Goal: Task Accomplishment & Management: Manage account settings

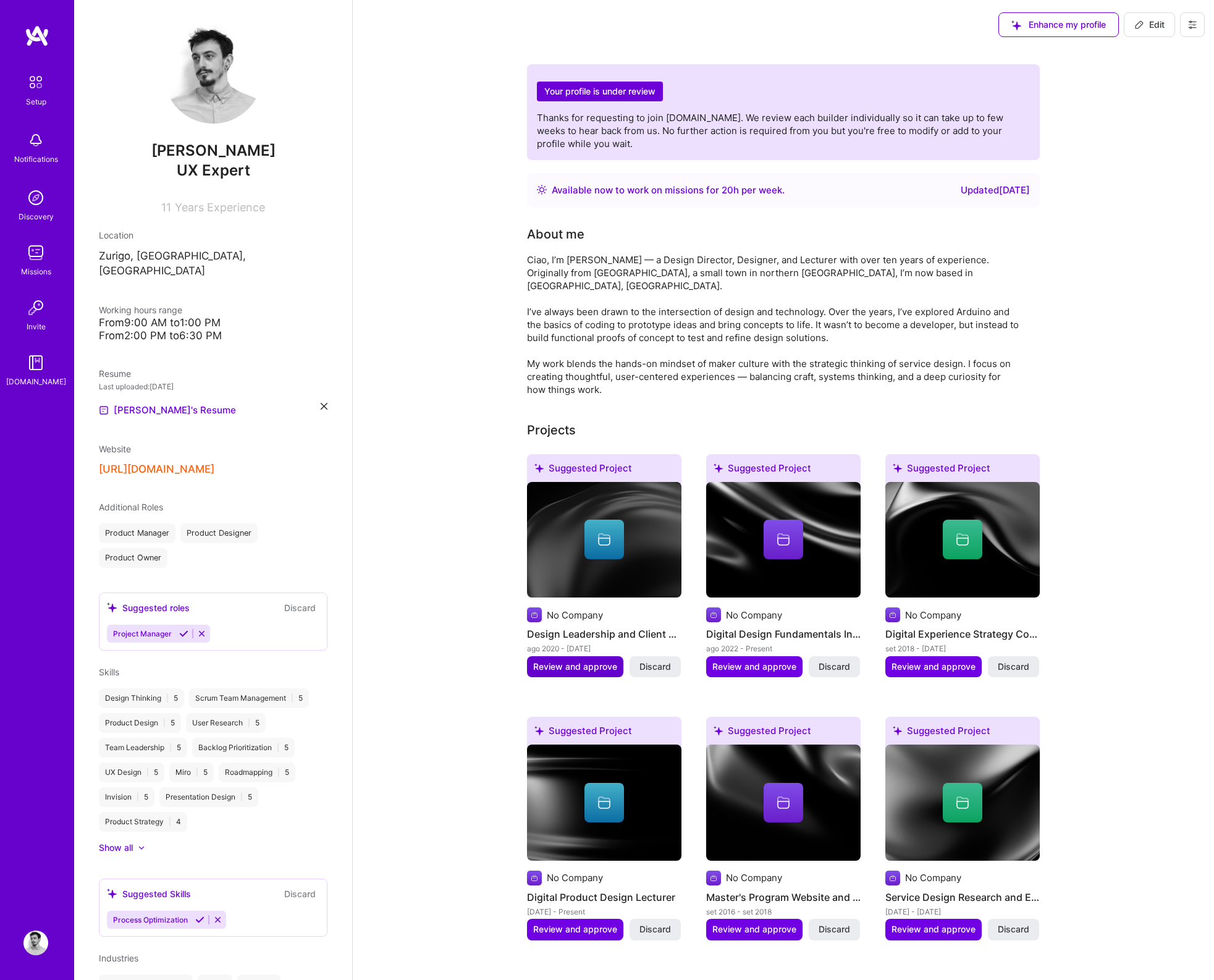
click at [565, 660] on span "Review and approve" at bounding box center [575, 666] width 84 height 13
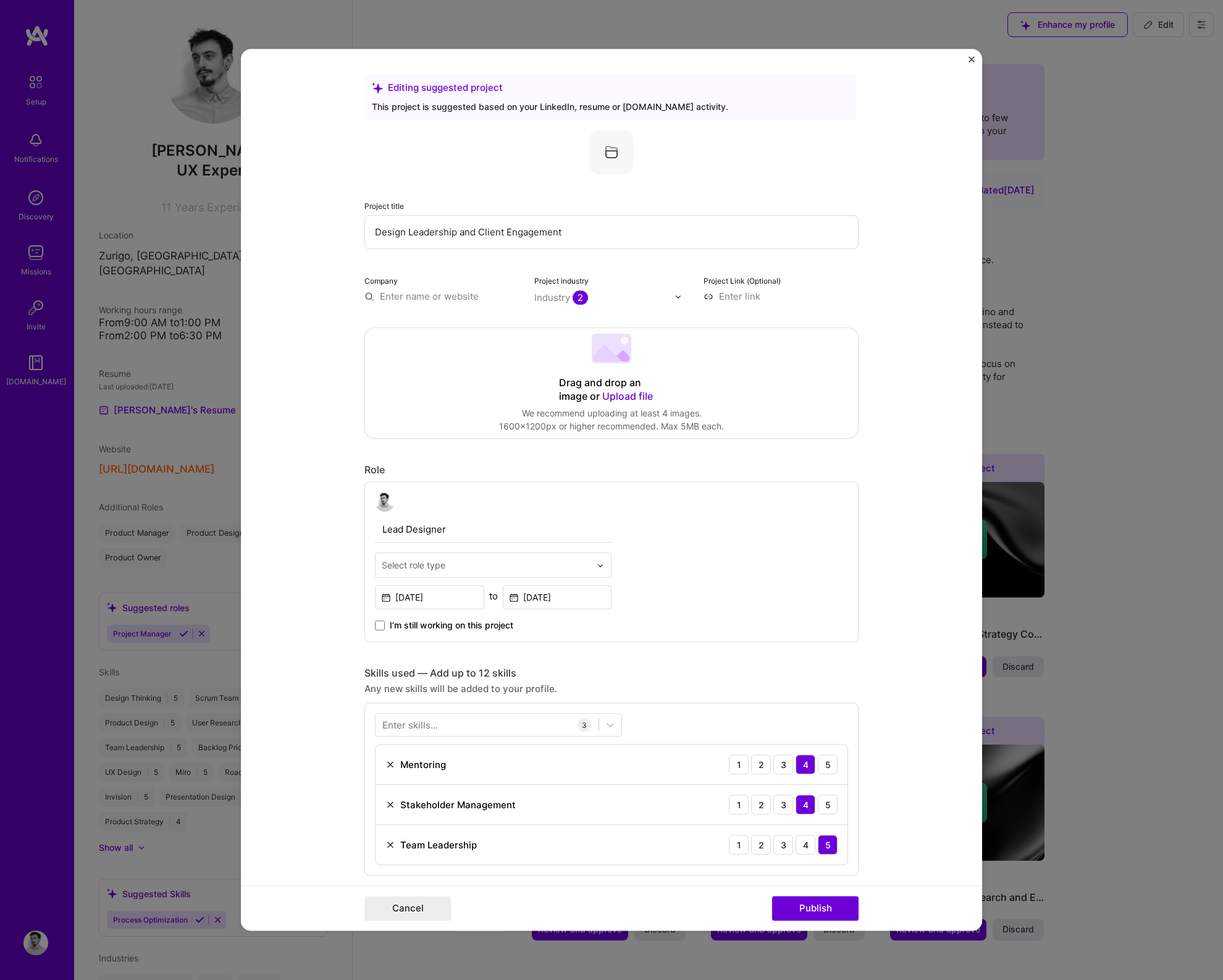
click at [971, 61] on img "Close" at bounding box center [971, 59] width 6 height 6
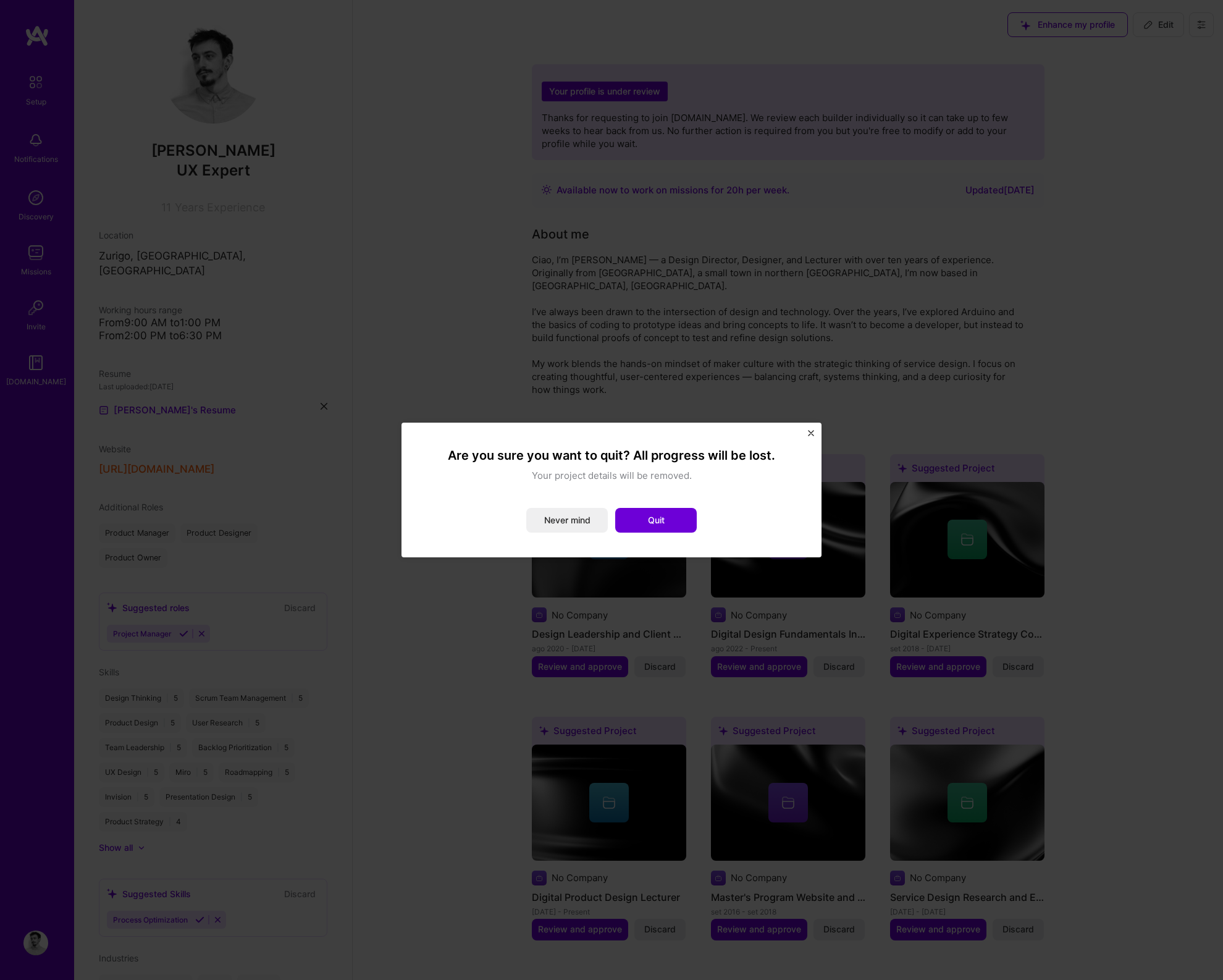
click at [811, 433] on img "Close" at bounding box center [811, 433] width 6 height 6
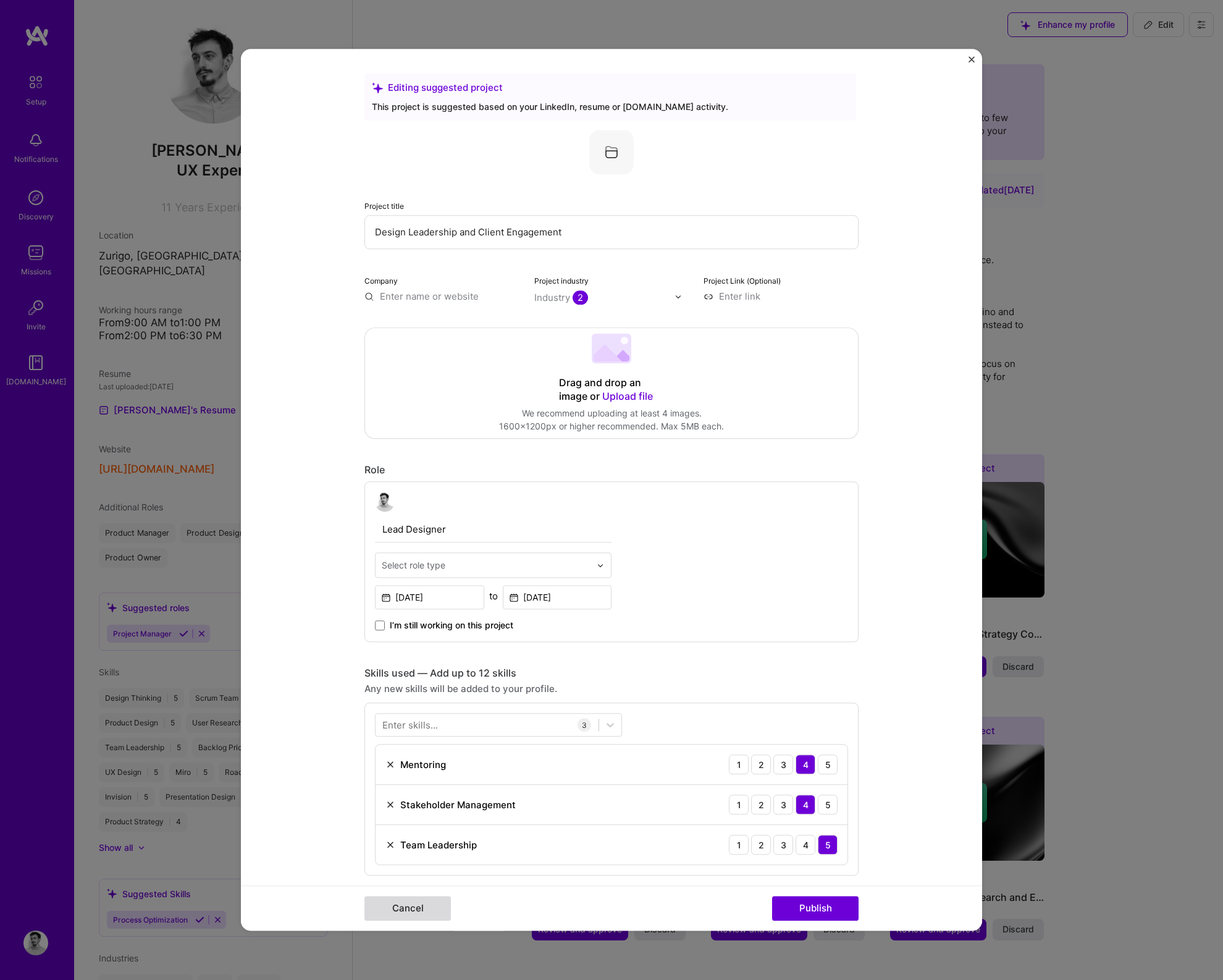
click at [395, 910] on button "Cancel" at bounding box center [407, 908] width 87 height 24
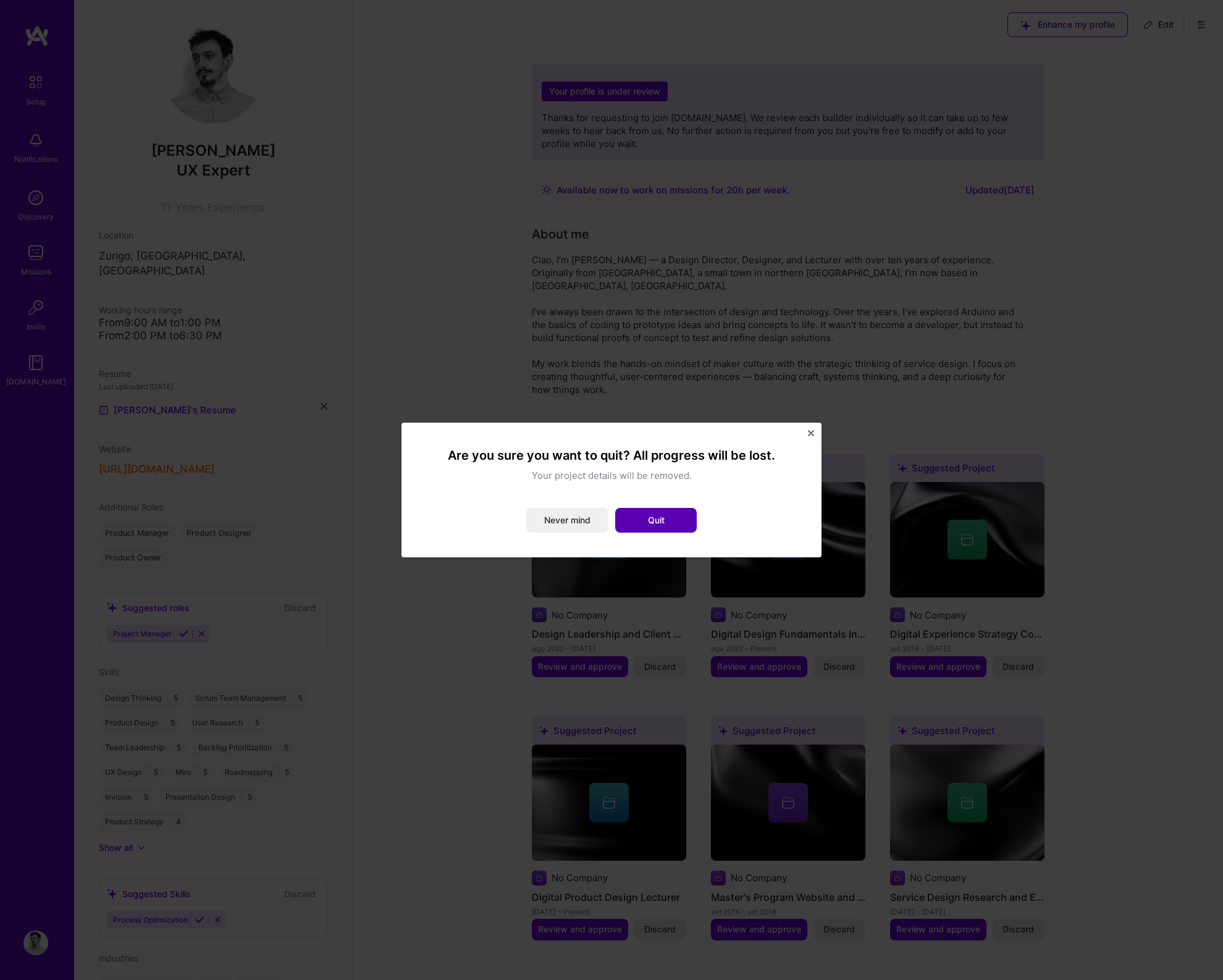
click at [676, 514] on button "Quit" at bounding box center [655, 520] width 82 height 24
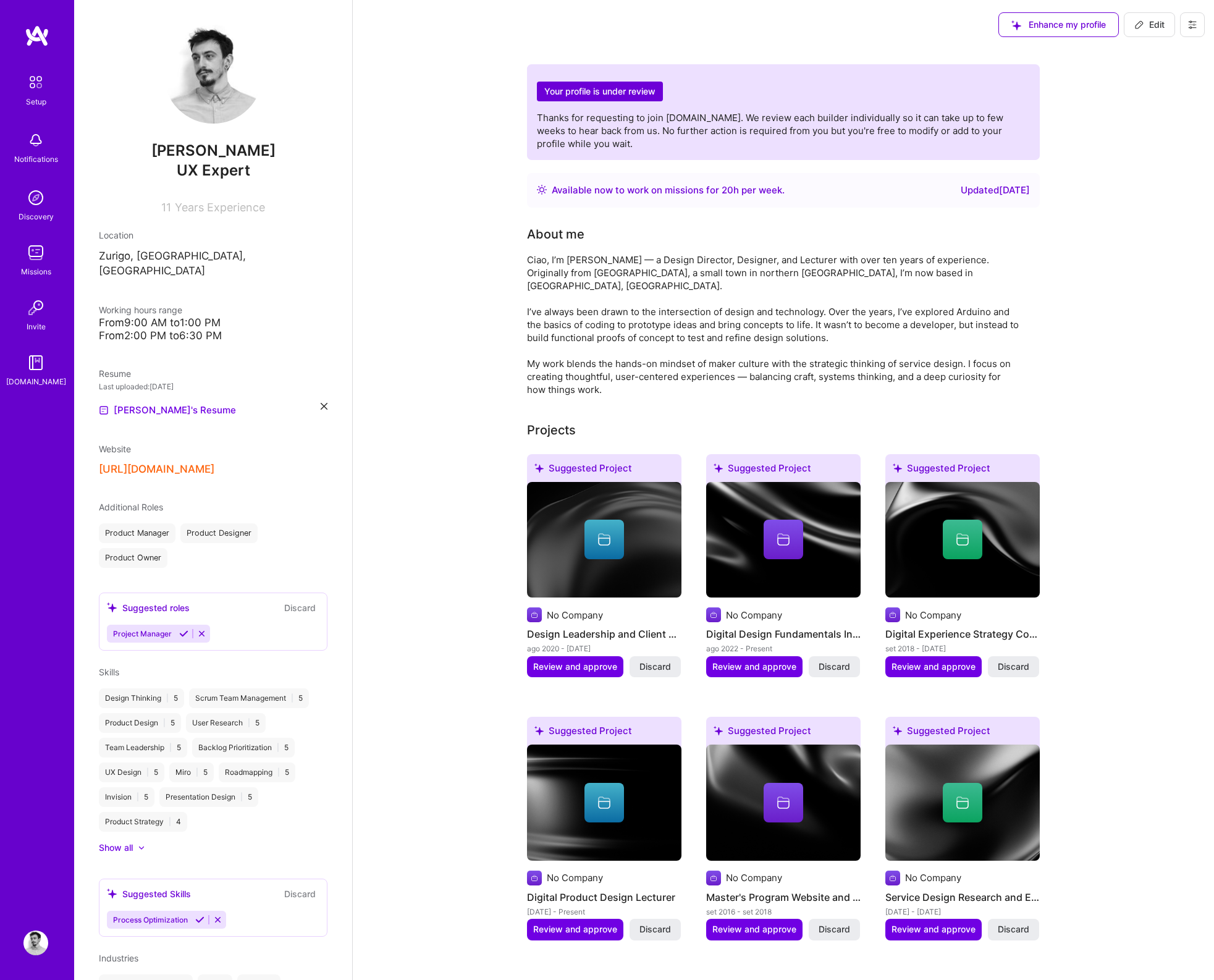
click at [184, 629] on icon at bounding box center [183, 633] width 9 height 9
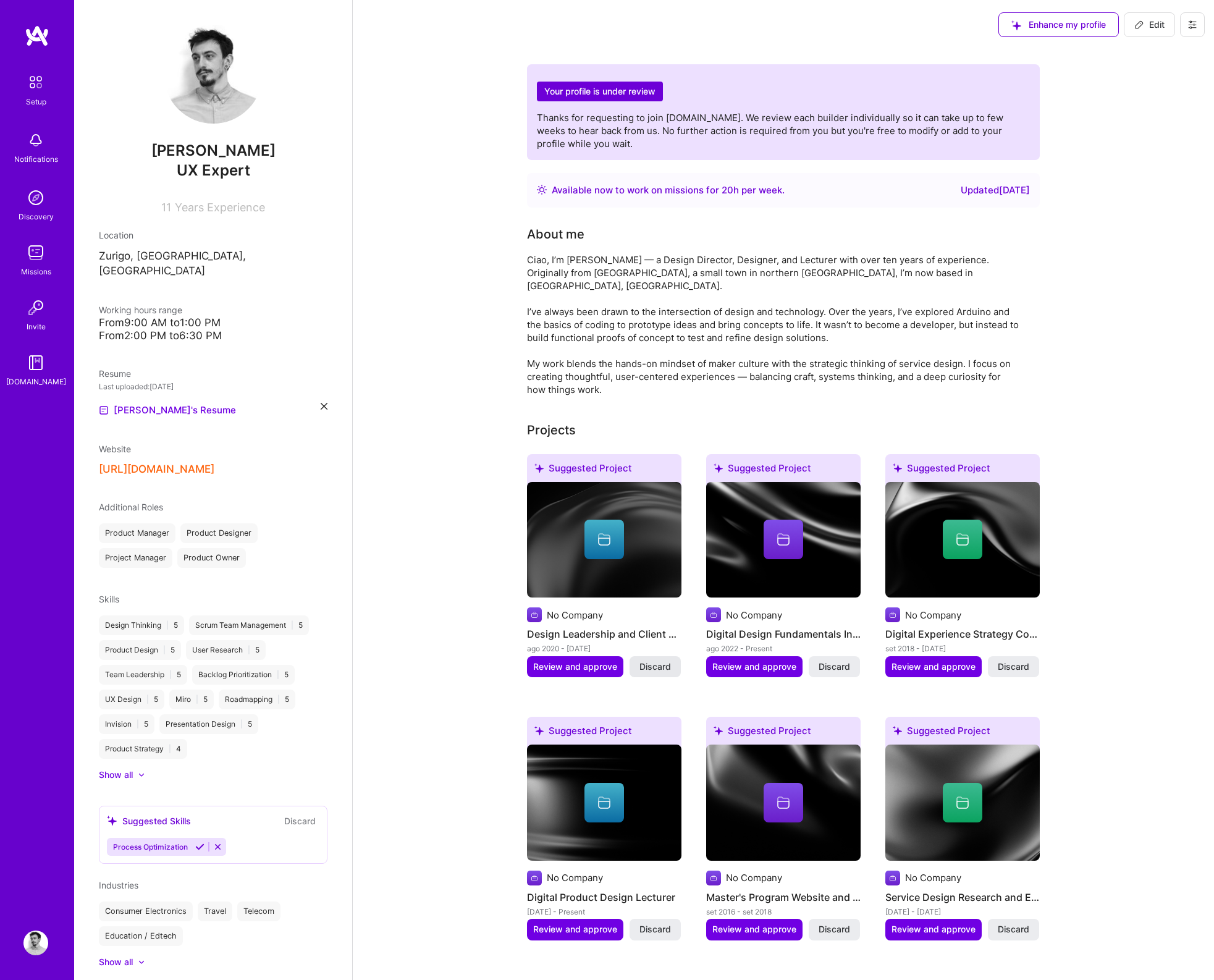
click at [663, 660] on span "Discard" at bounding box center [655, 666] width 31 height 13
click at [848, 660] on span "Discard" at bounding box center [834, 666] width 31 height 13
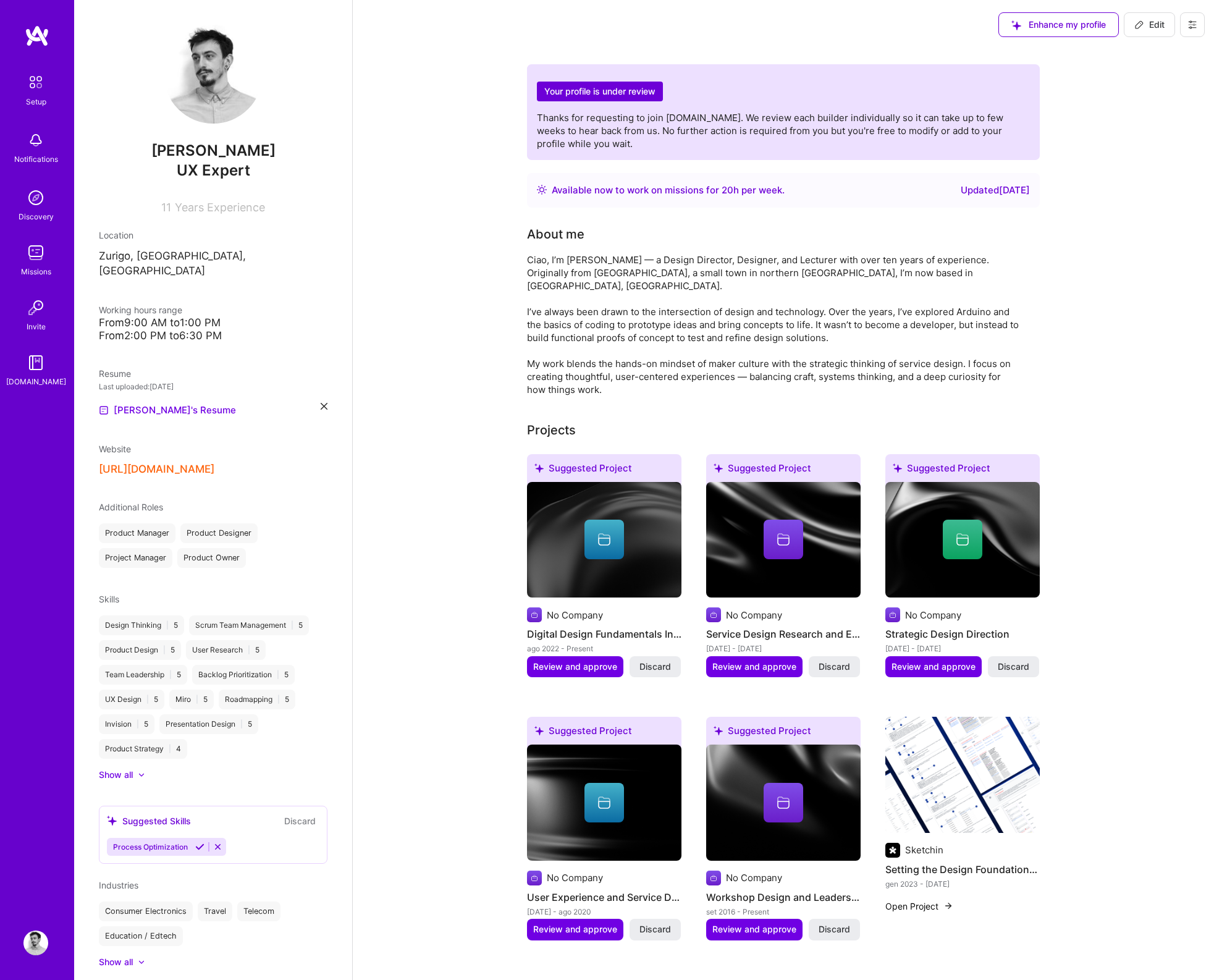
click at [848, 660] on span "Discard" at bounding box center [834, 666] width 31 height 13
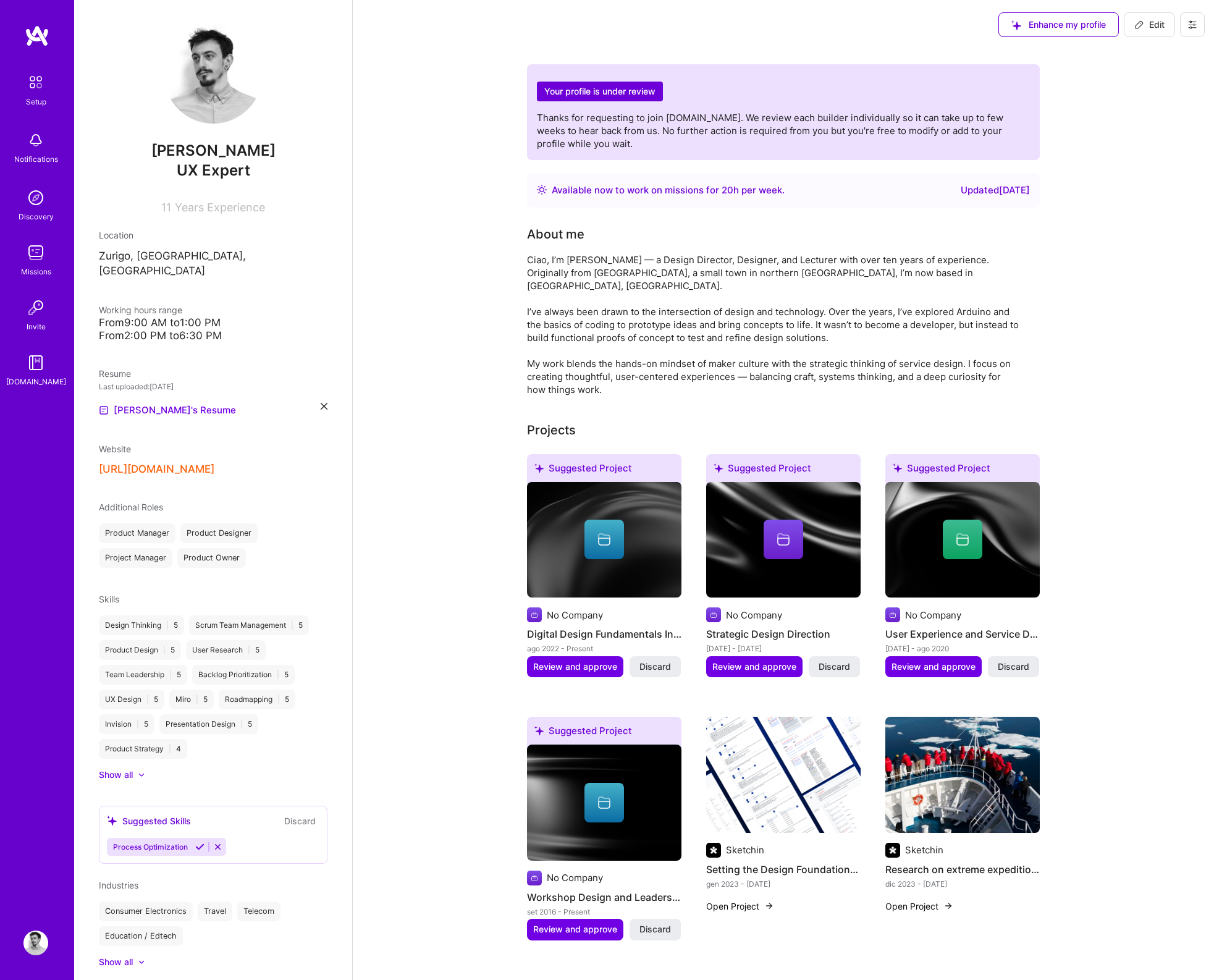
click at [848, 660] on span "Discard" at bounding box center [834, 666] width 31 height 13
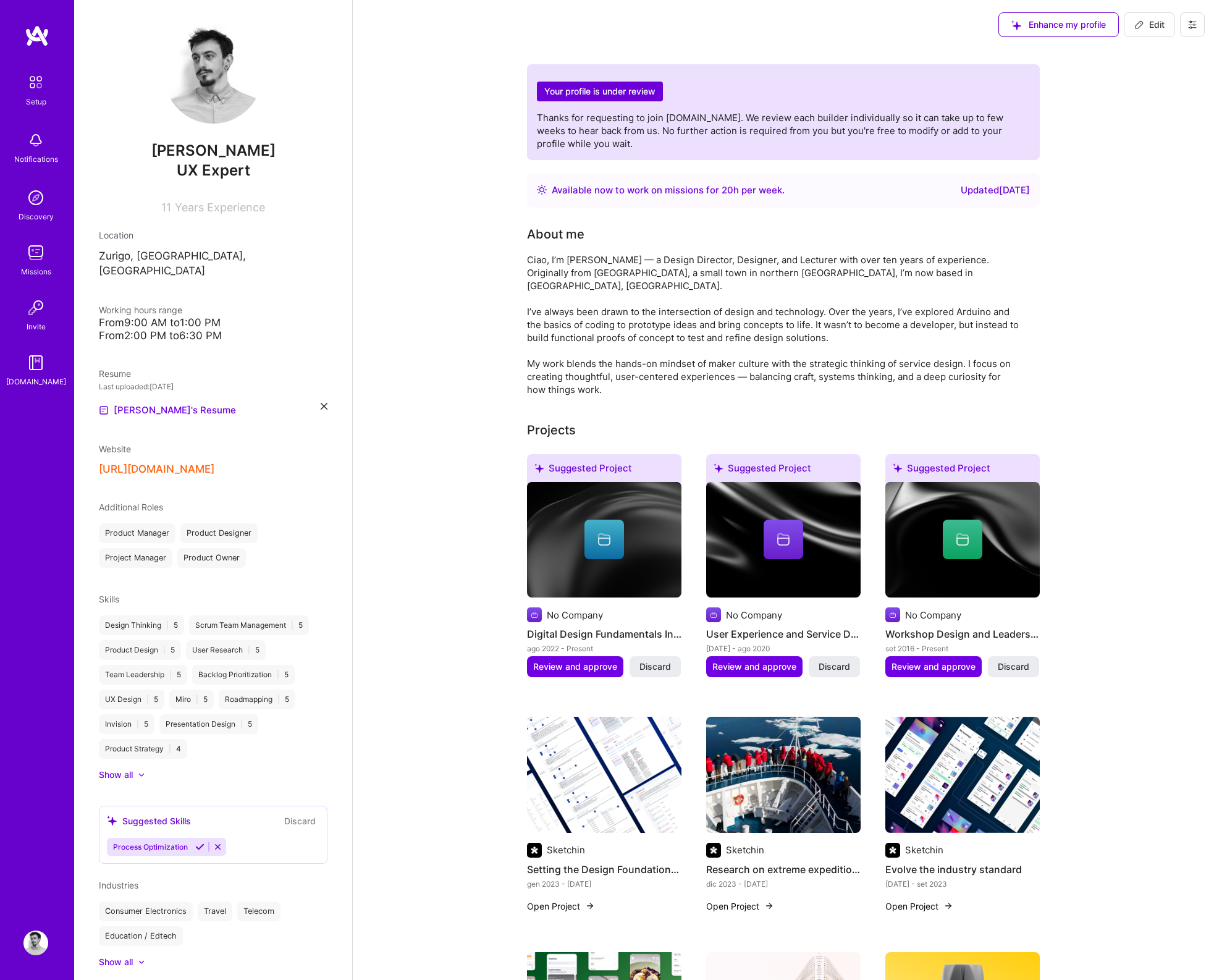
click at [848, 660] on span "Discard" at bounding box center [834, 666] width 31 height 13
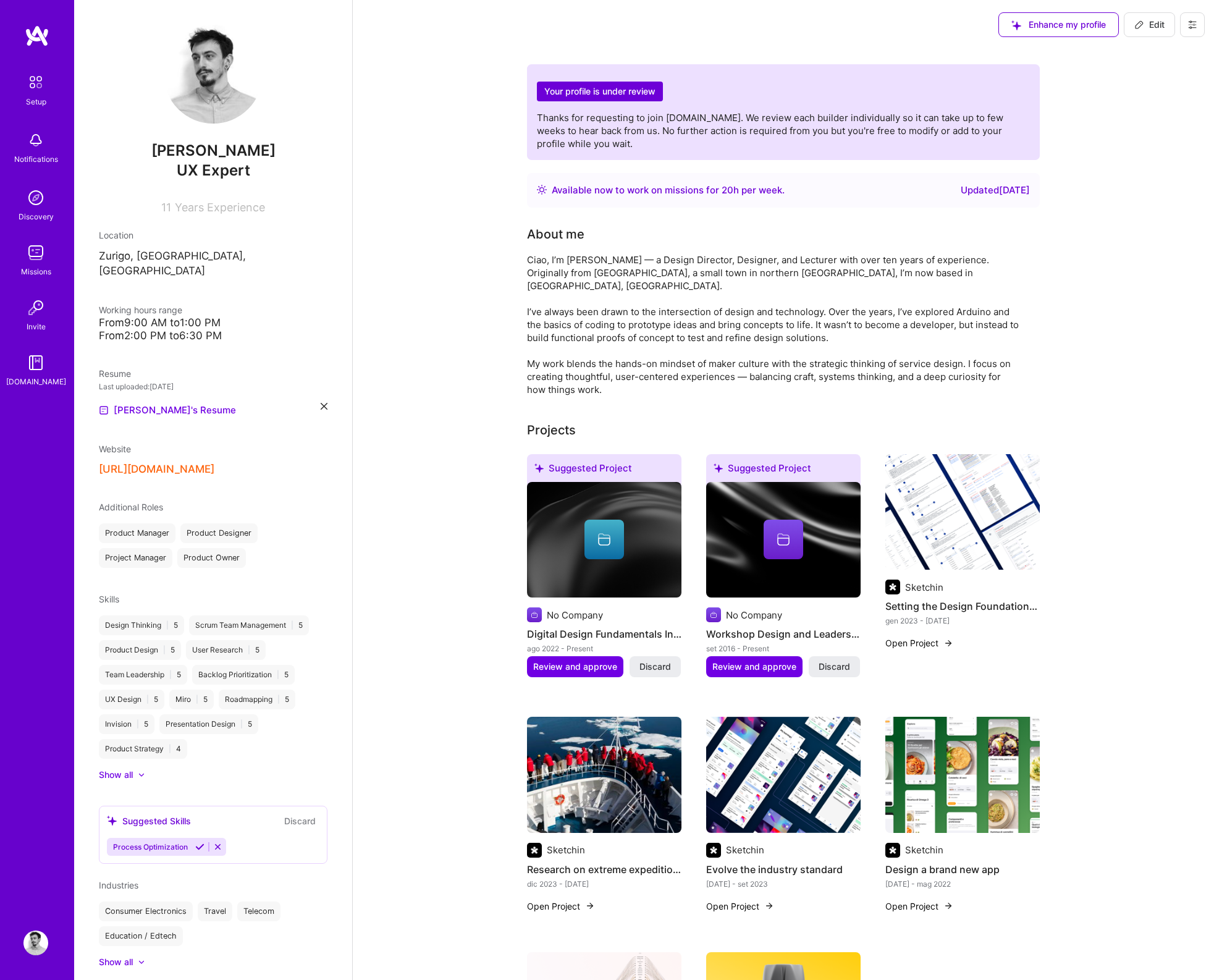
click at [848, 660] on span "Discard" at bounding box center [834, 666] width 31 height 13
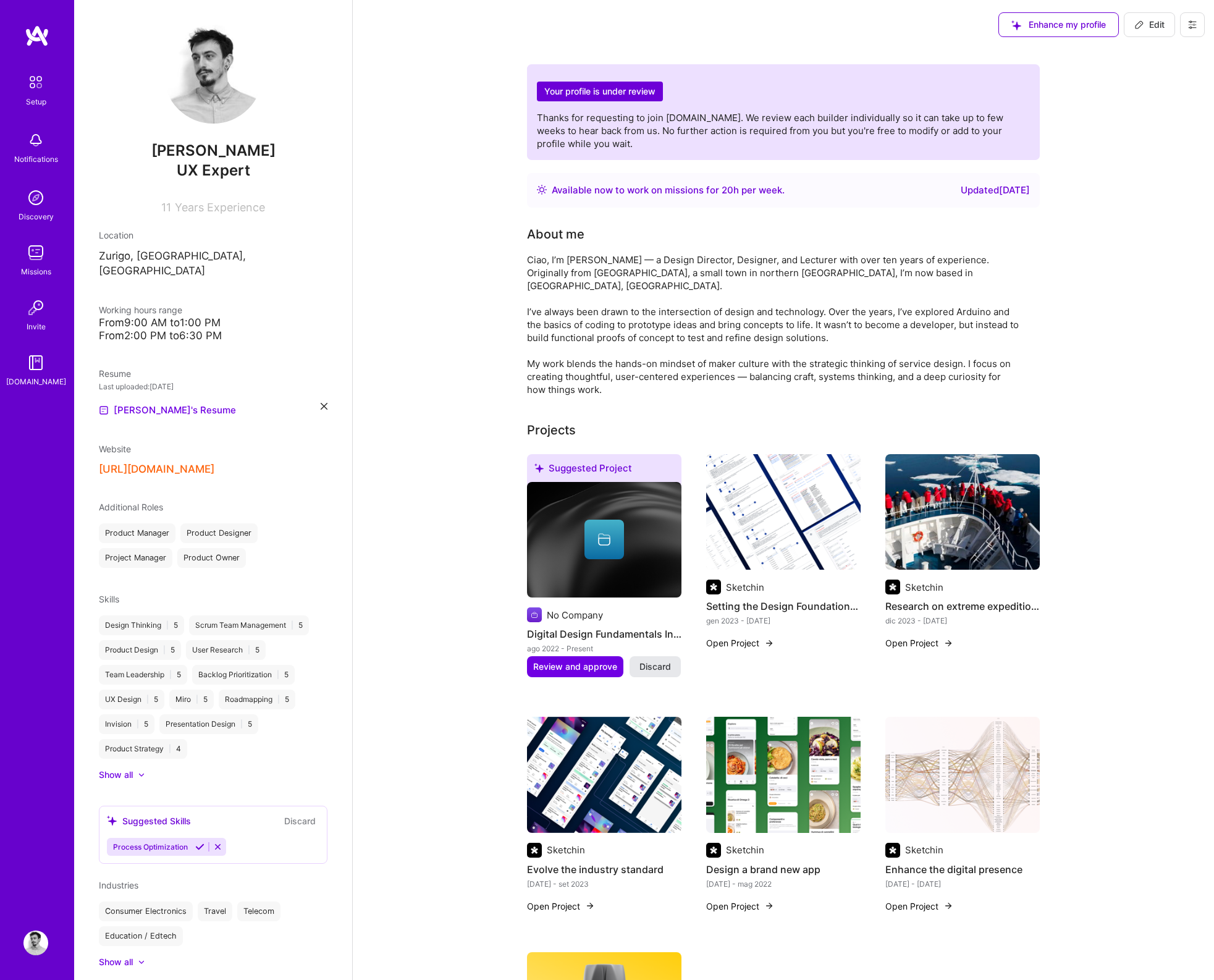
click at [661, 660] on span "Discard" at bounding box center [655, 666] width 31 height 13
